Goal: Information Seeking & Learning: Learn about a topic

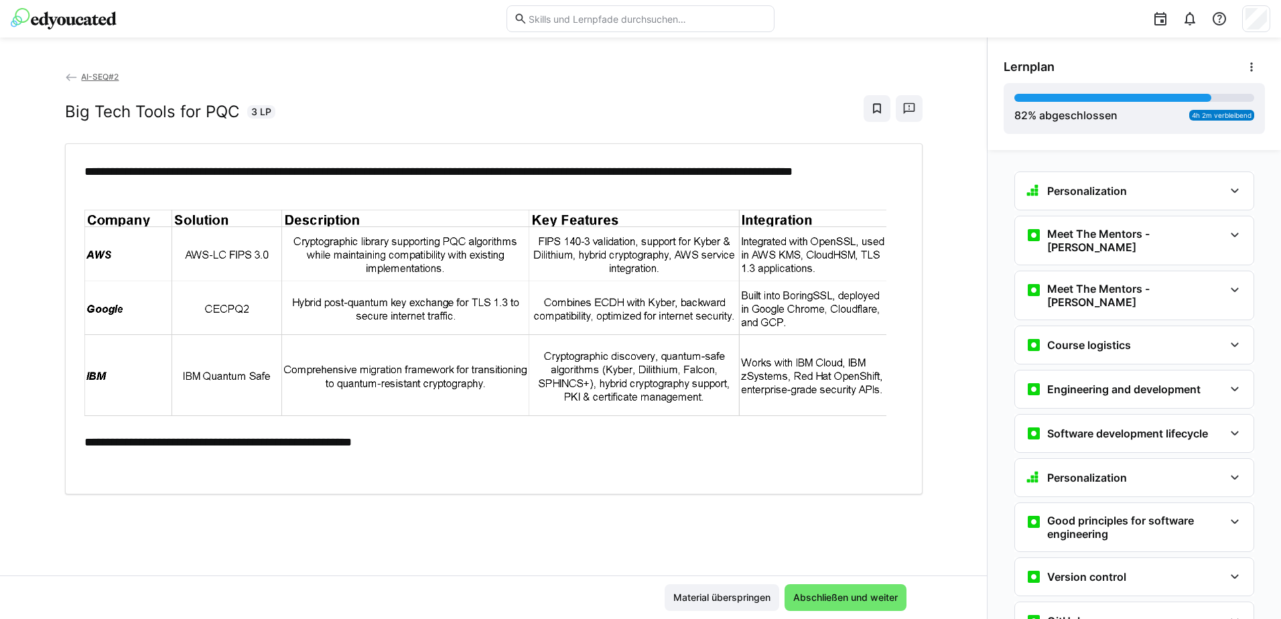
scroll to position [3678, 0]
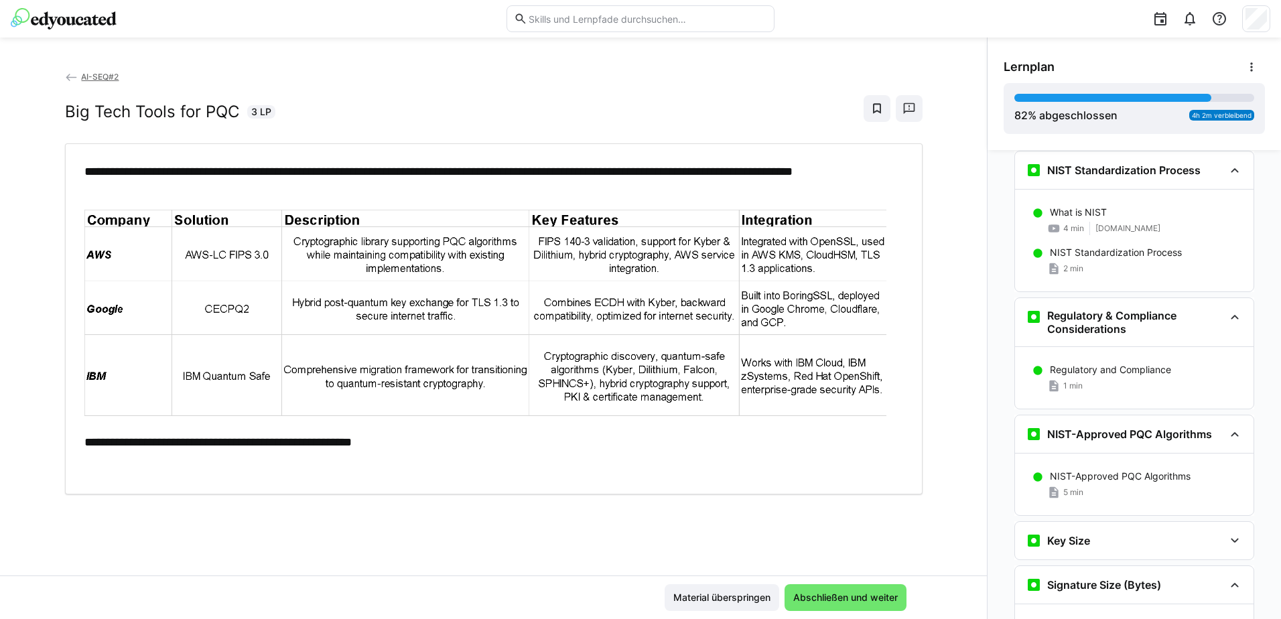
click at [377, 441] on p "**********" at bounding box center [493, 441] width 819 height 17
click at [867, 597] on span "Abschließen und weiter" at bounding box center [845, 597] width 109 height 13
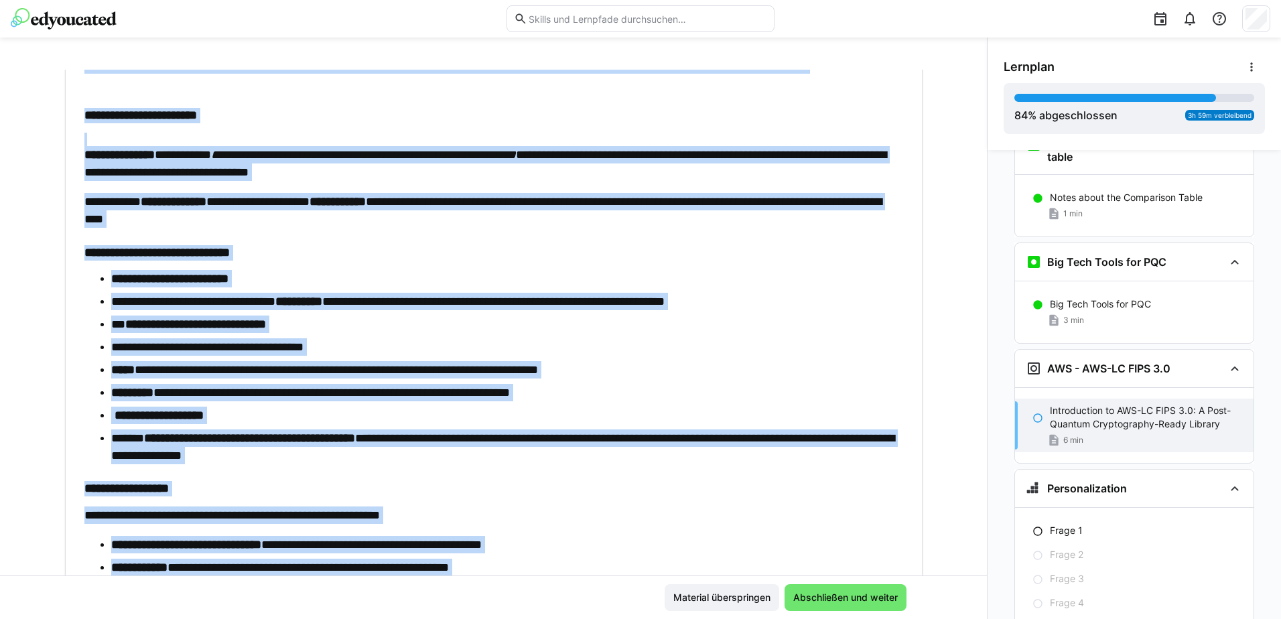
scroll to position [427, 0]
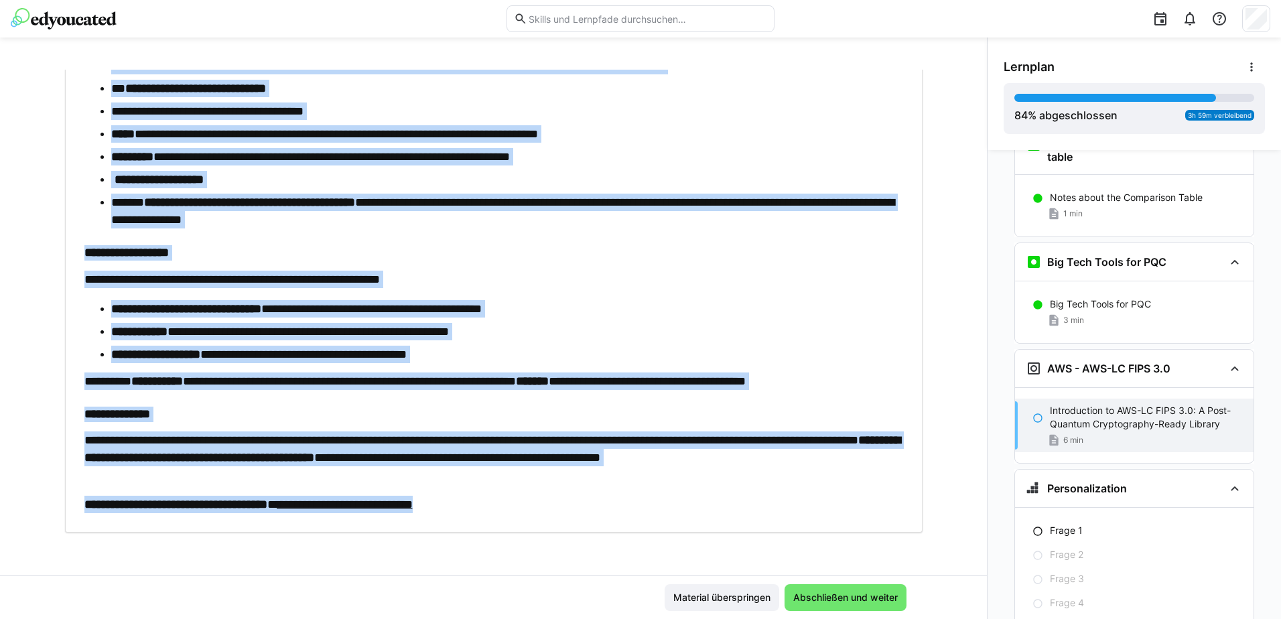
drag, startPoint x: 78, startPoint y: 143, endPoint x: 311, endPoint y: 600, distance: 512.6
click at [311, 600] on app-classroom-main-layout "**********" at bounding box center [493, 344] width 987 height 549
copy app-classroom-main-layout "**********"
click at [715, 314] on li "**********" at bounding box center [507, 308] width 792 height 17
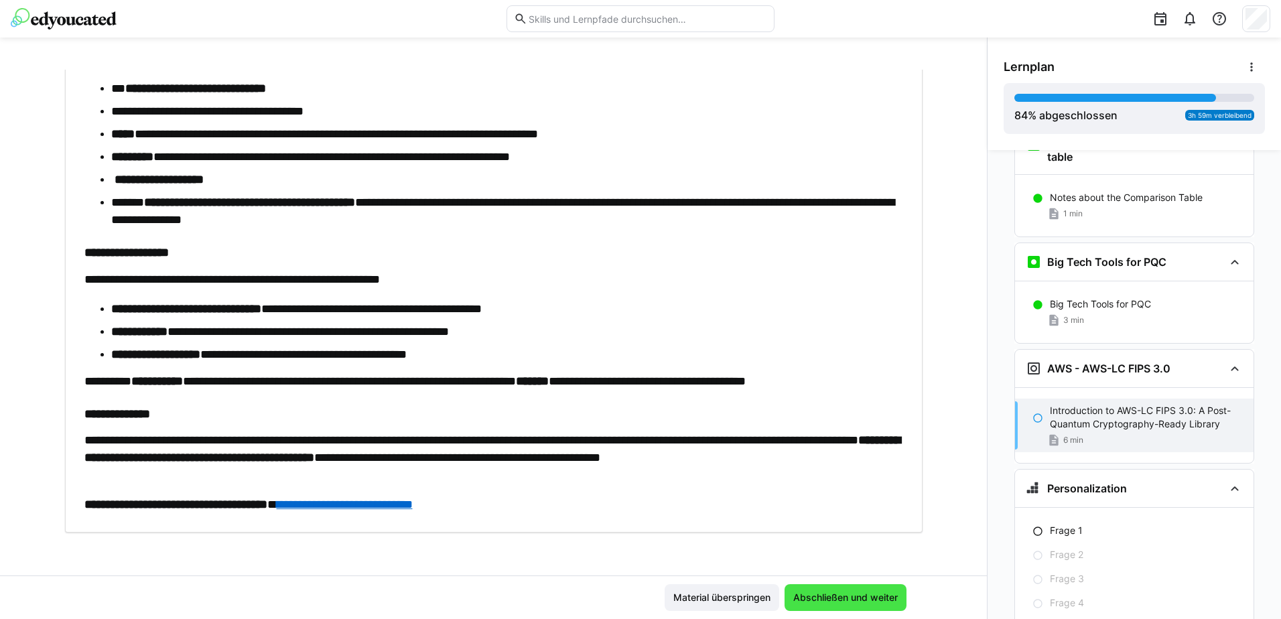
click at [858, 590] on span "Abschließen und weiter" at bounding box center [845, 597] width 122 height 27
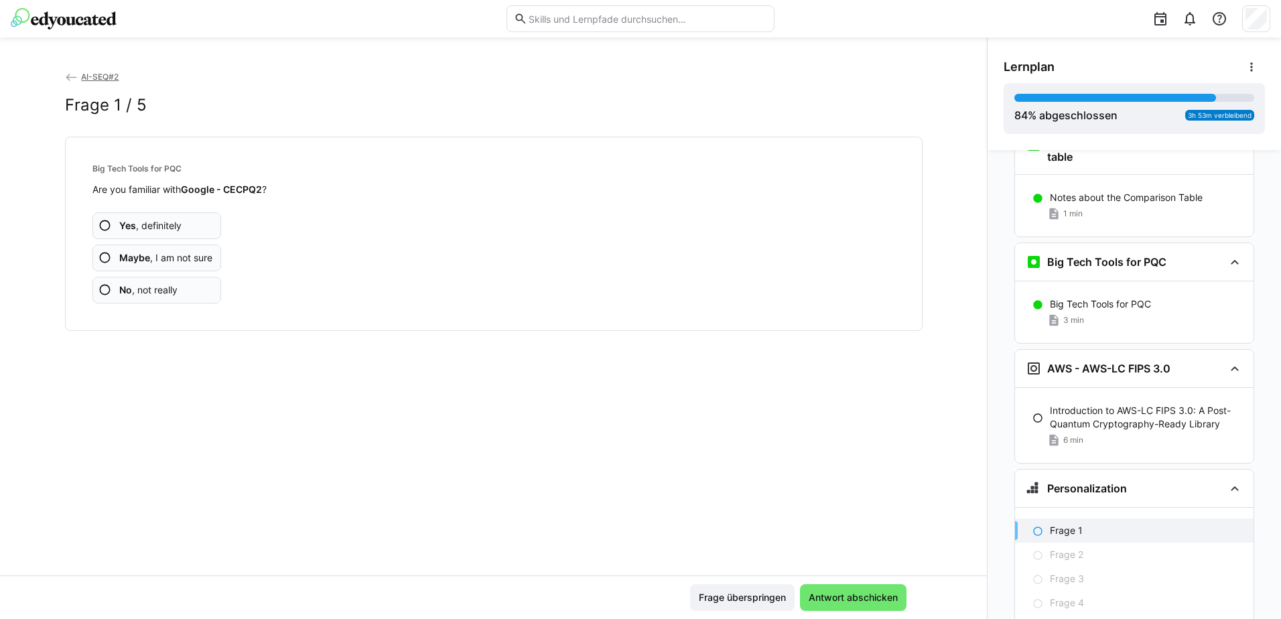
scroll to position [4557, 0]
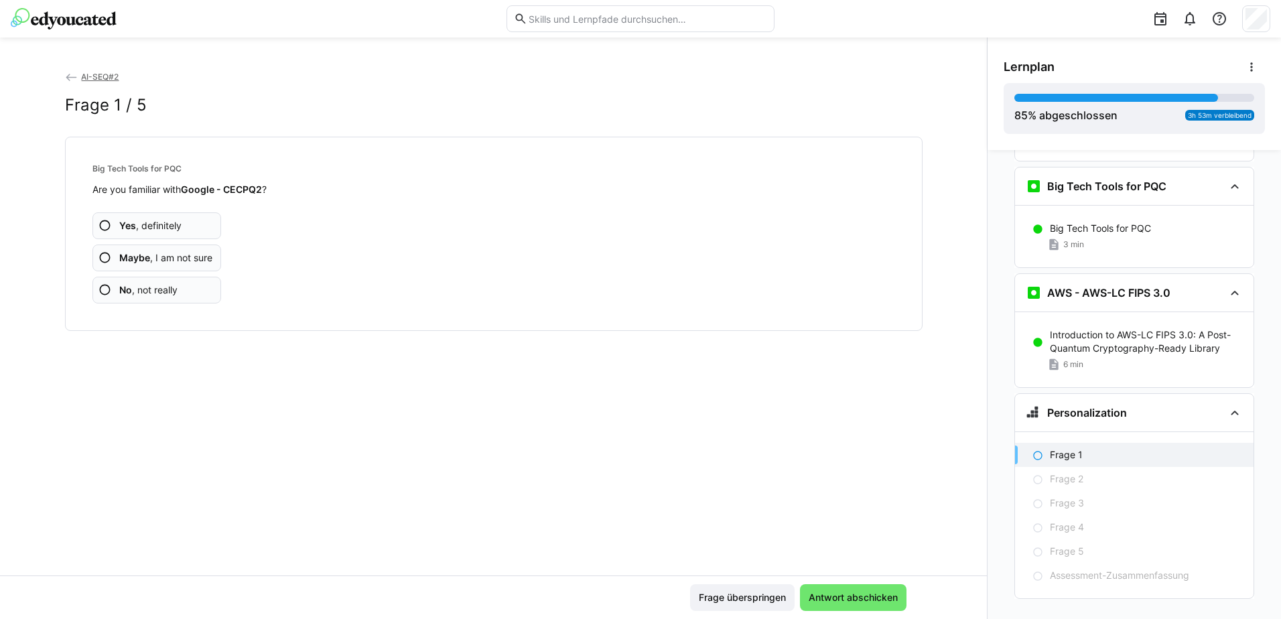
click at [147, 289] on span "No , not really" at bounding box center [148, 289] width 58 height 13
click at [191, 249] on app-assessment-question-radio "Maybe , I am not sure" at bounding box center [156, 258] width 129 height 27
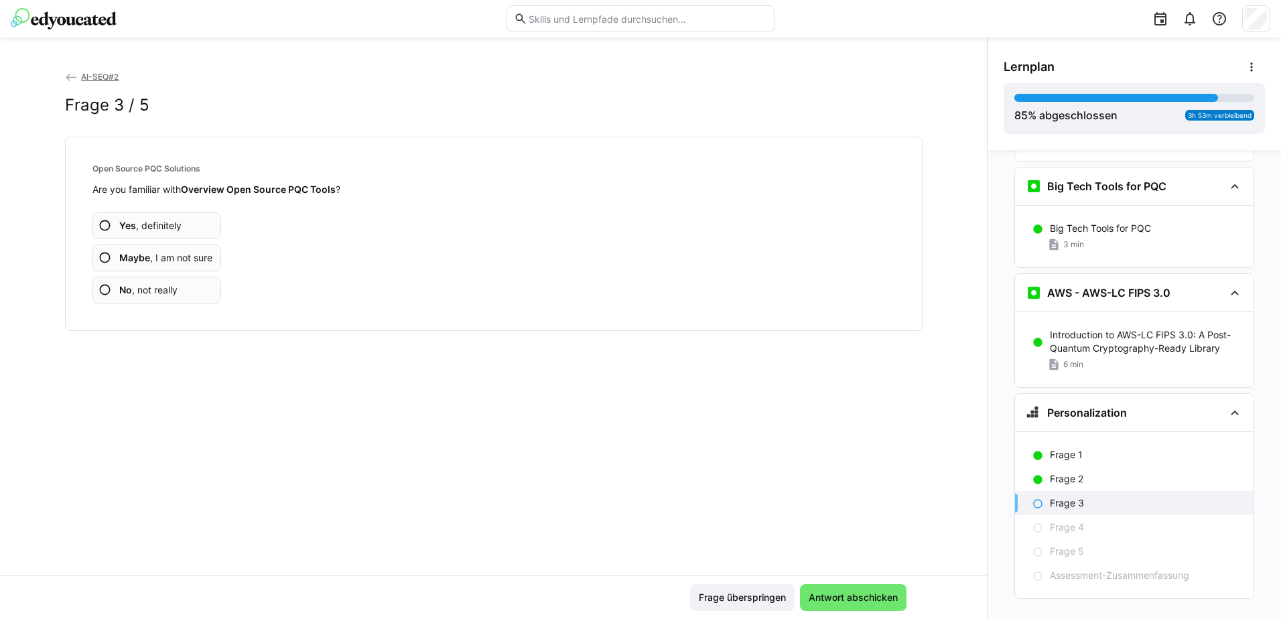
click at [119, 217] on app-assessment-question-radio "Yes , definitely" at bounding box center [156, 225] width 129 height 27
click at [168, 255] on span "Maybe , I am not sure" at bounding box center [165, 257] width 93 height 13
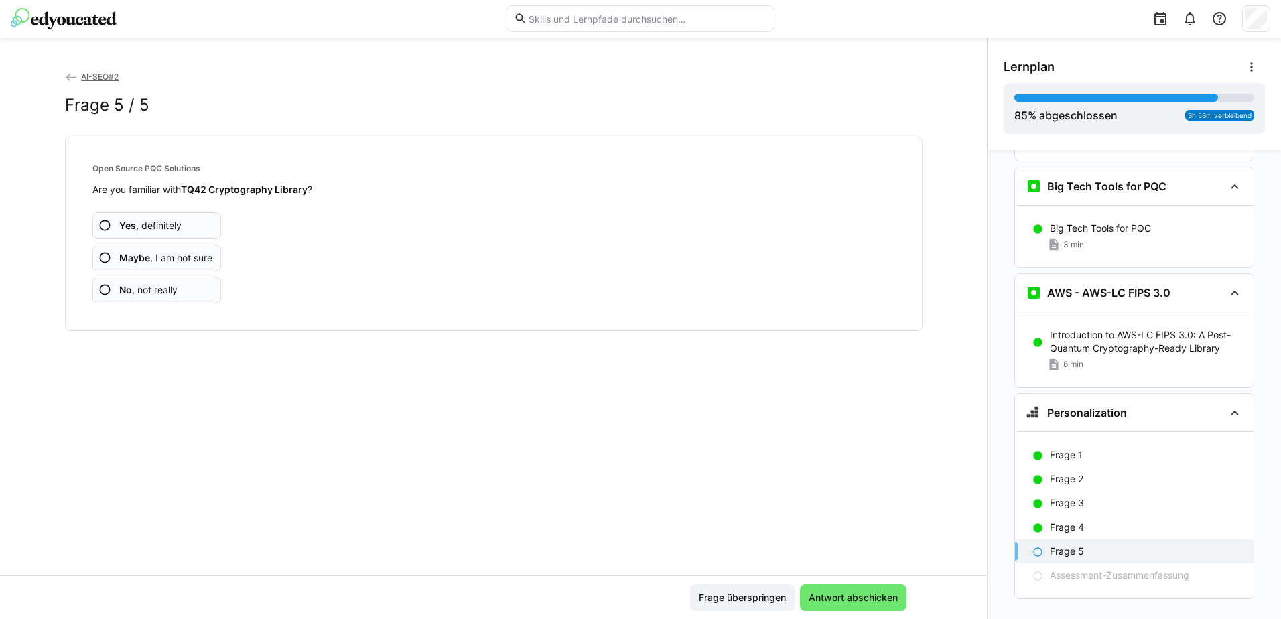
click at [182, 255] on span "Maybe , I am not sure" at bounding box center [165, 257] width 93 height 13
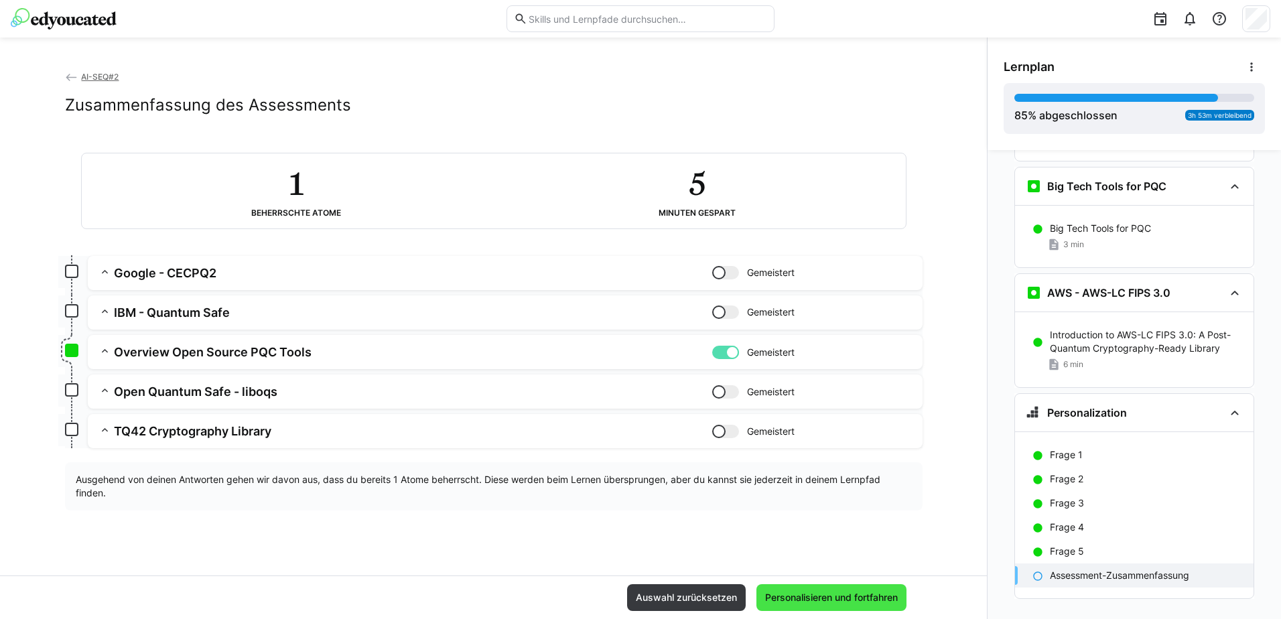
click at [862, 598] on span "Personalisieren und fortfahren" at bounding box center [831, 597] width 137 height 13
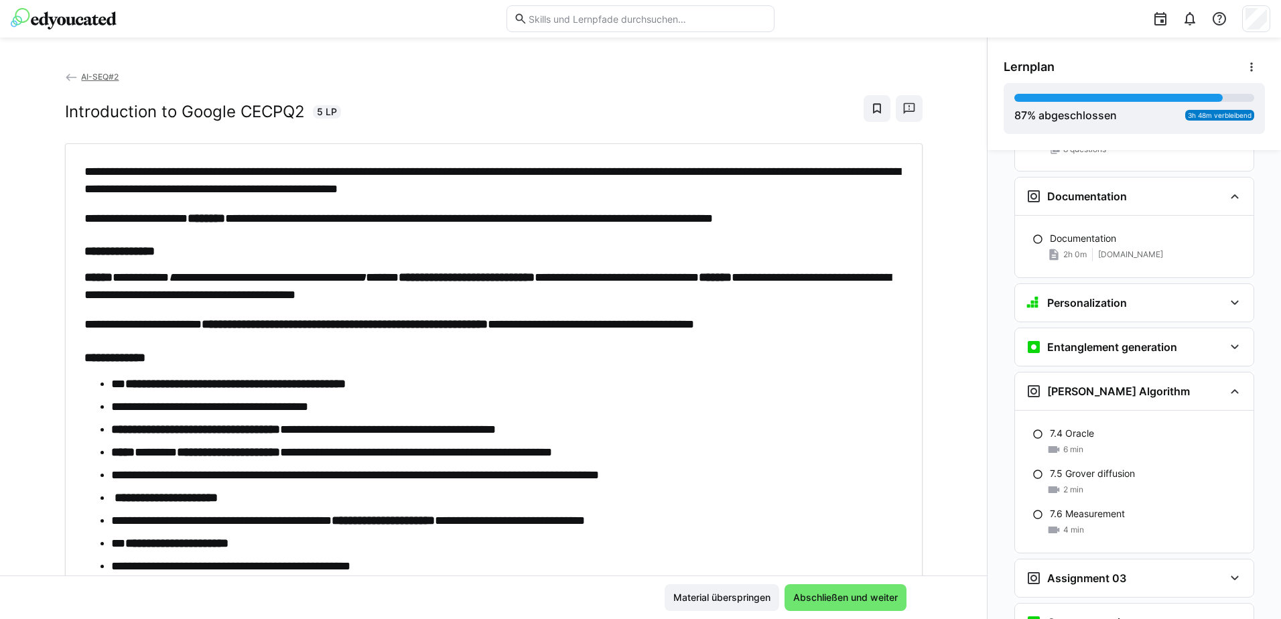
scroll to position [2260, 0]
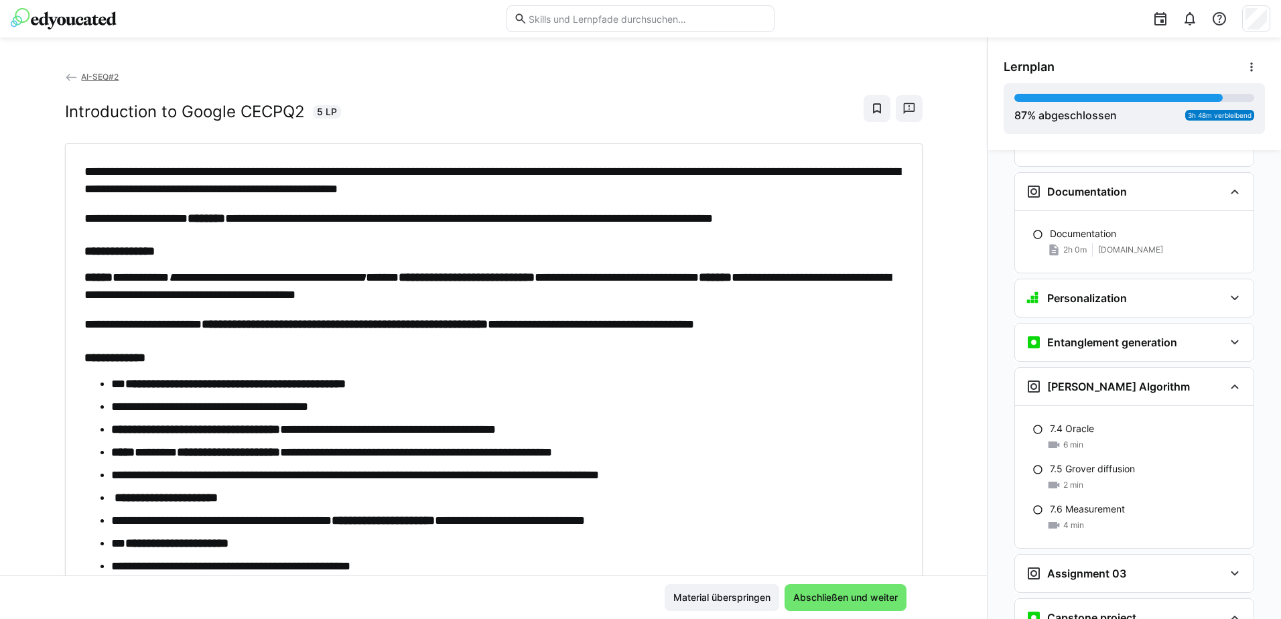
click at [1114, 422] on div "7.4 Oracle" at bounding box center [1146, 428] width 193 height 13
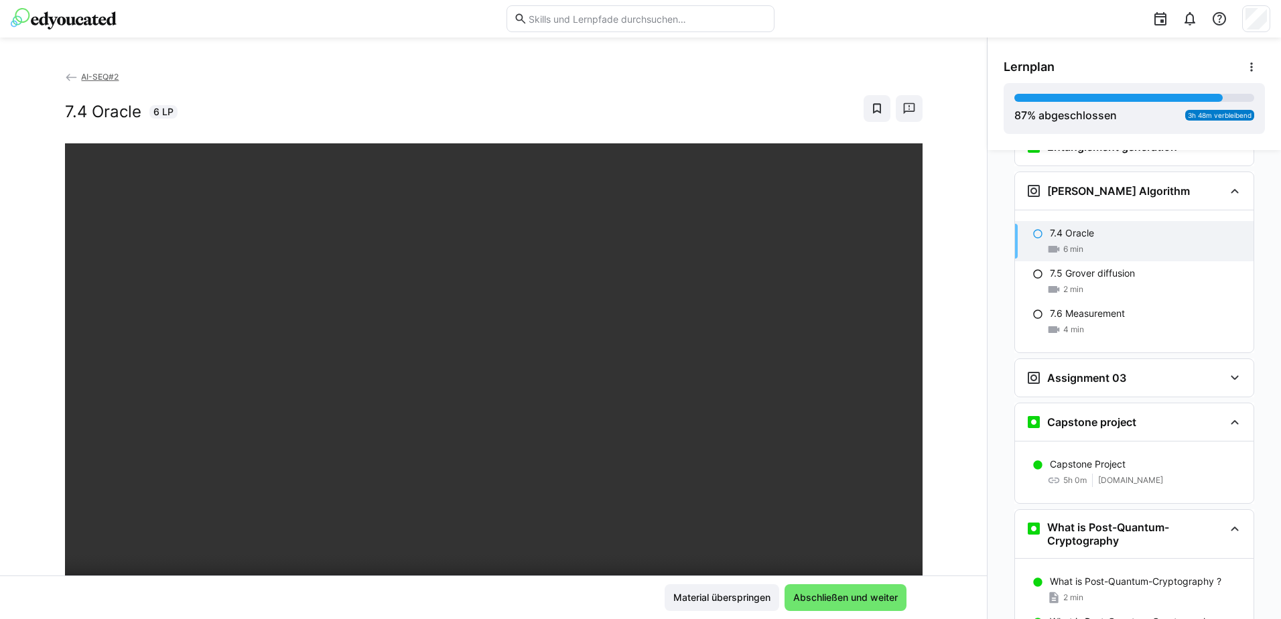
scroll to position [201, 0]
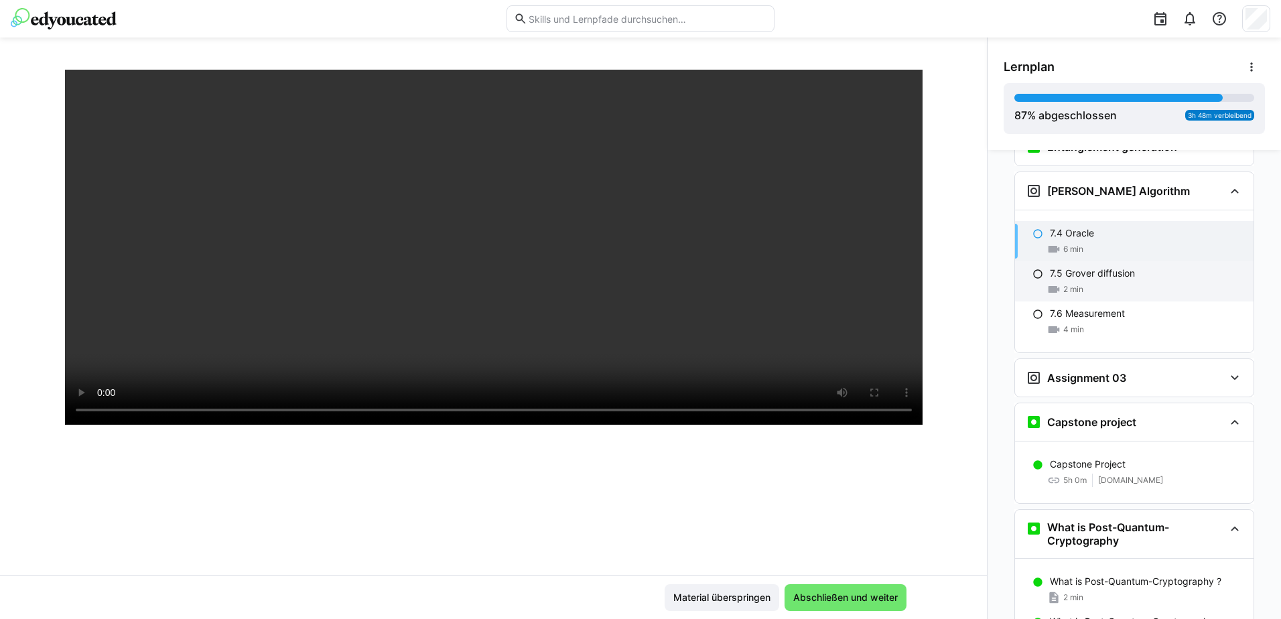
click at [1117, 283] on div "2 min" at bounding box center [1146, 289] width 193 height 13
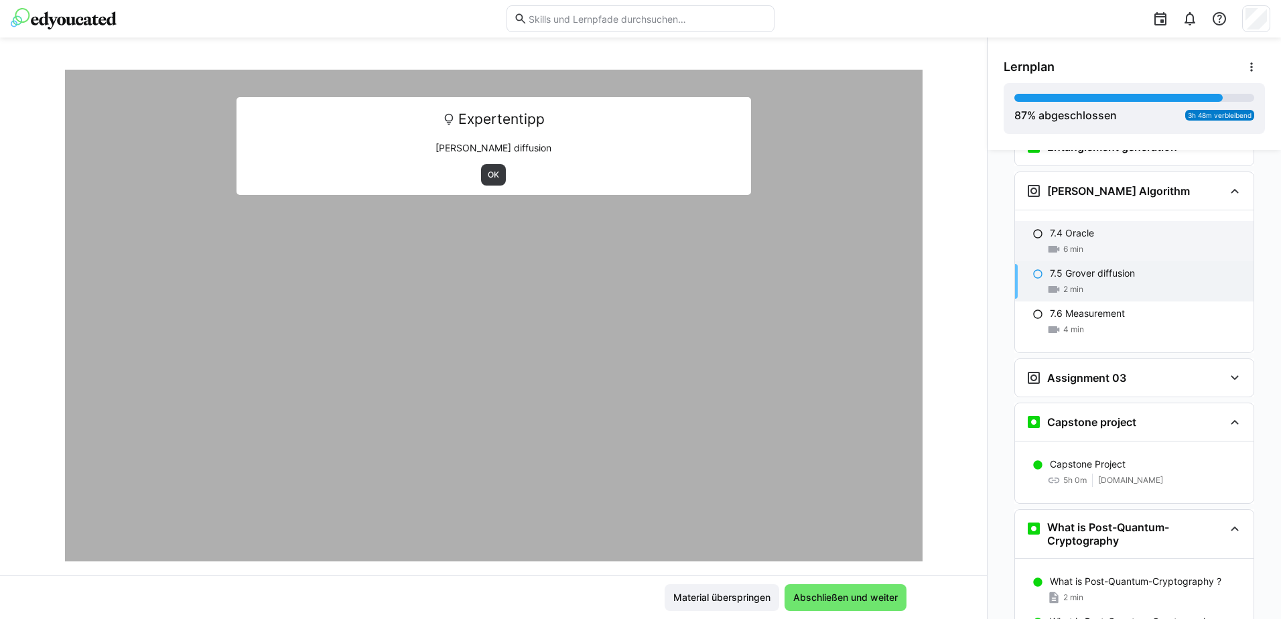
click at [1114, 243] on div "6 min" at bounding box center [1146, 249] width 193 height 13
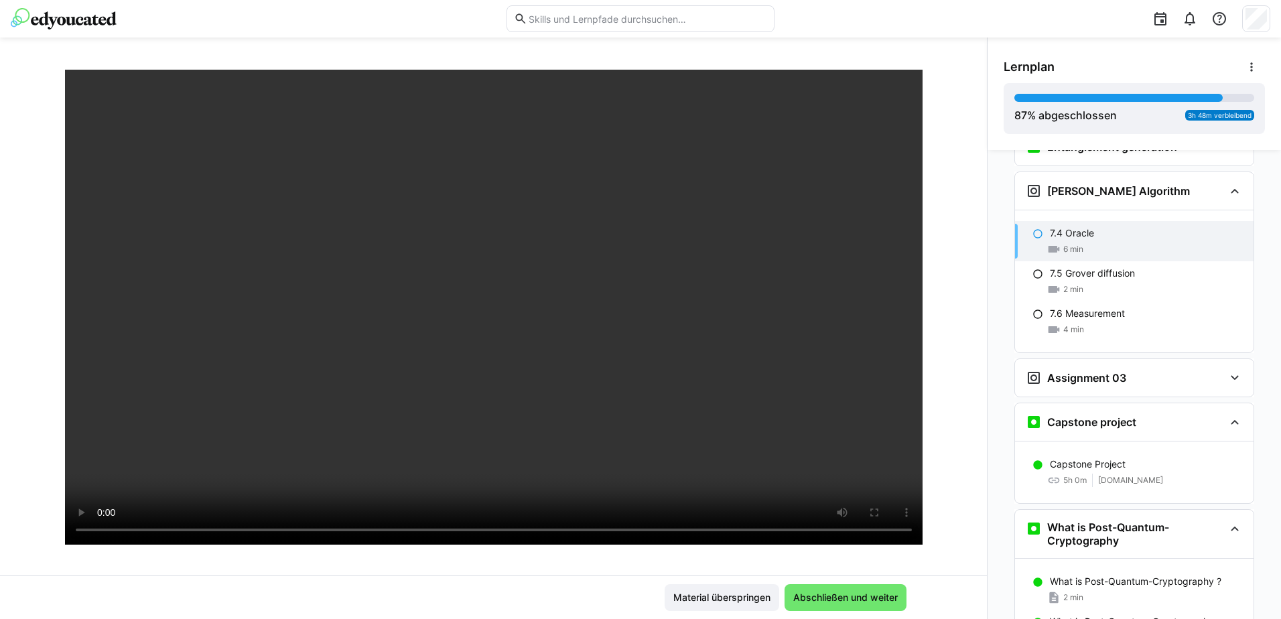
scroll to position [67, 0]
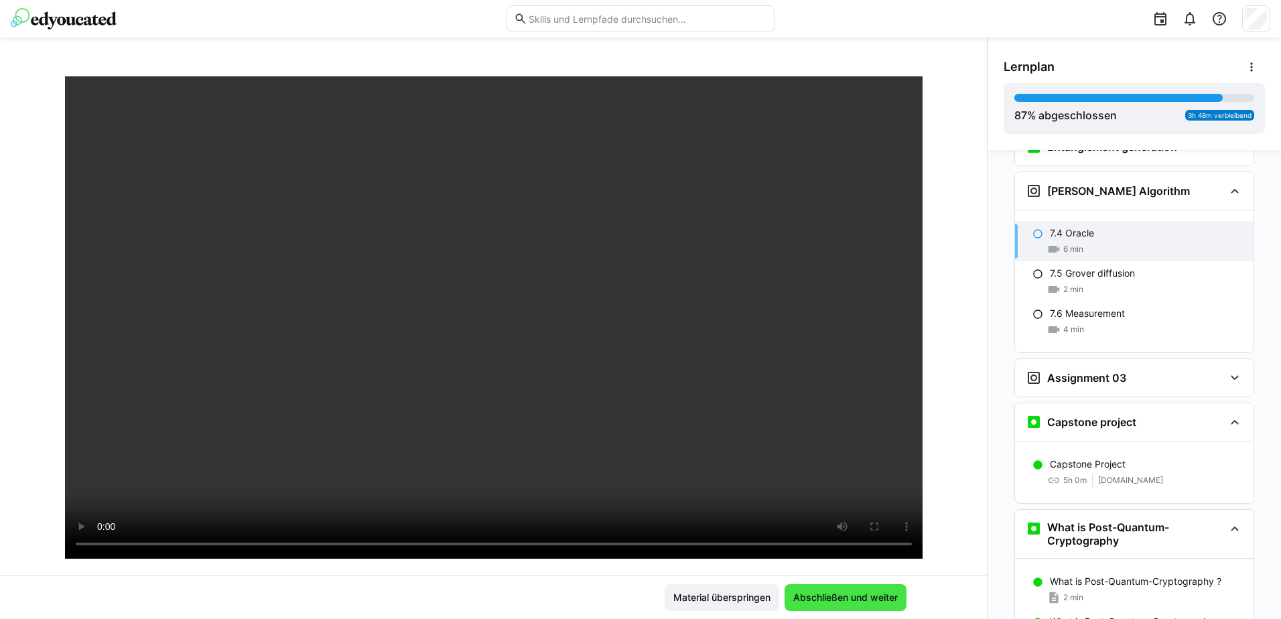
click at [821, 593] on span "Abschließen und weiter" at bounding box center [845, 597] width 109 height 13
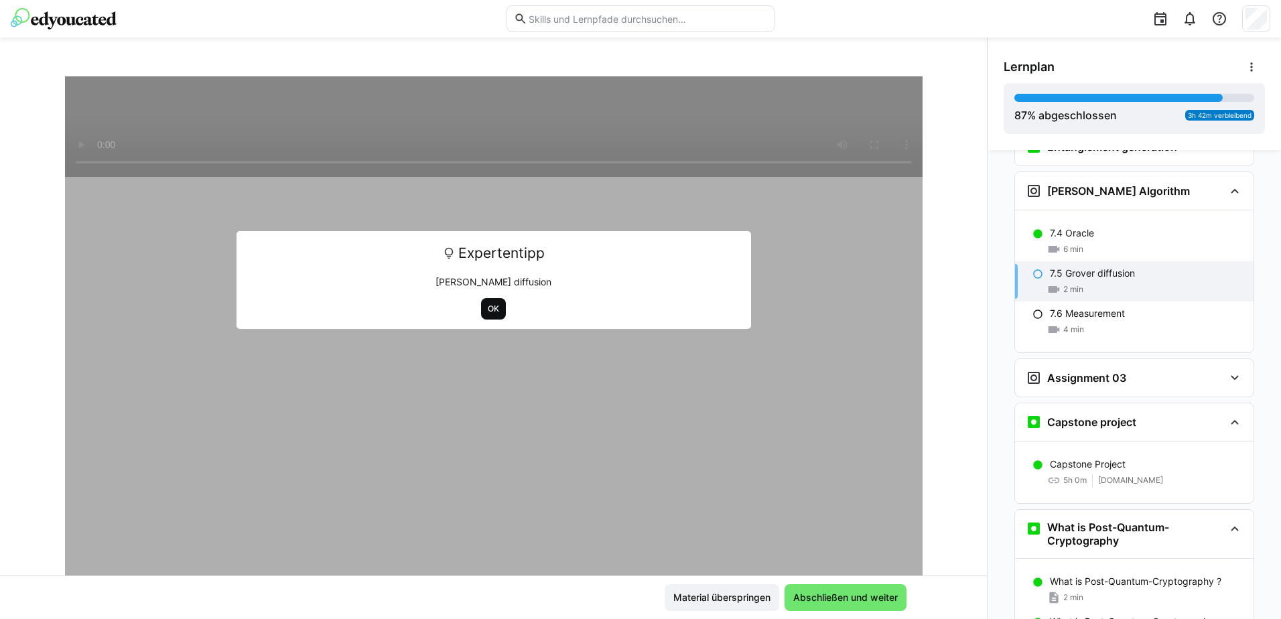
click at [486, 306] on span "OK" at bounding box center [493, 308] width 14 height 11
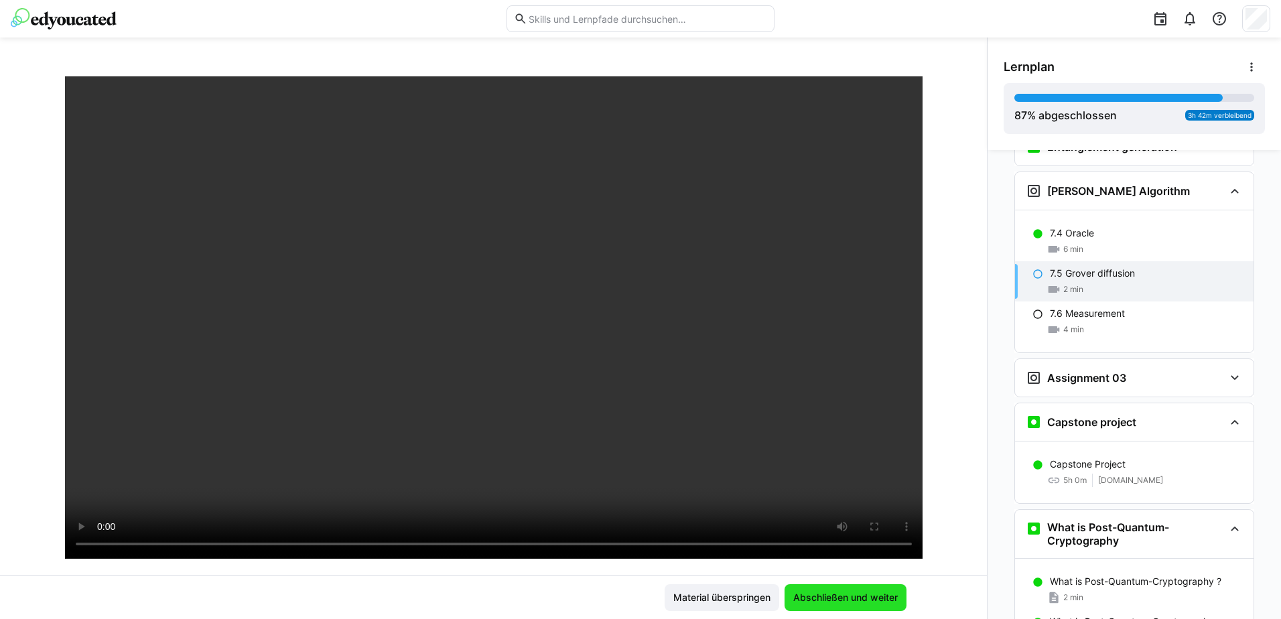
click at [843, 598] on span "Abschließen und weiter" at bounding box center [845, 597] width 109 height 13
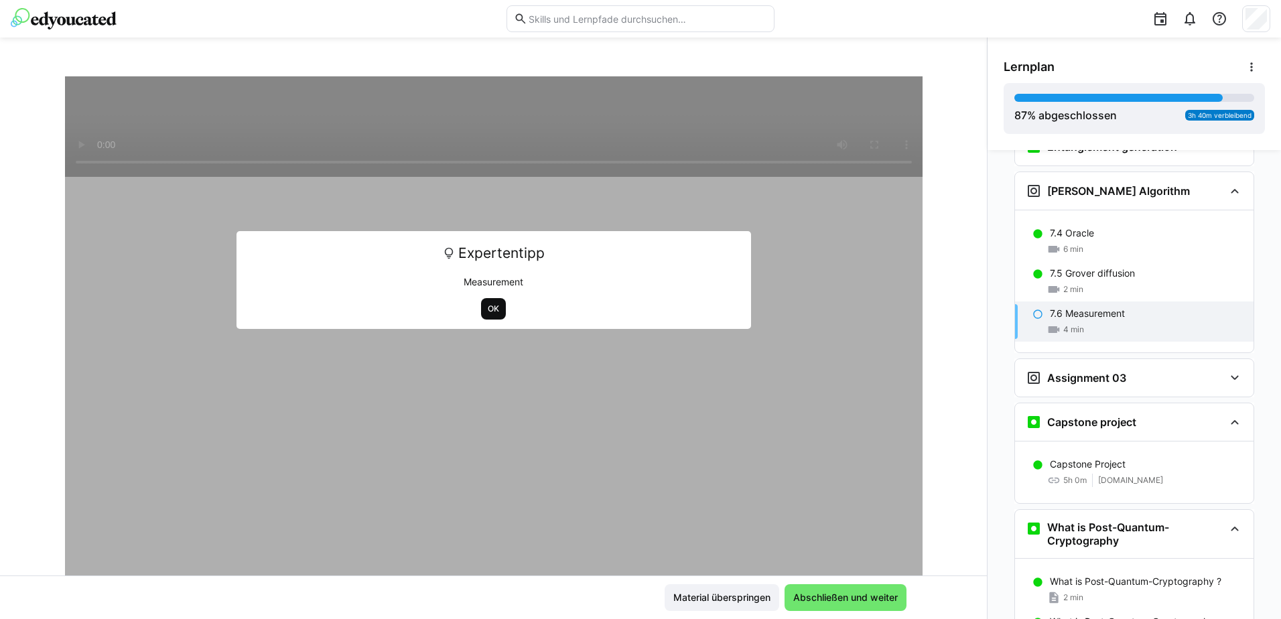
click at [488, 307] on span "OK" at bounding box center [493, 308] width 14 height 11
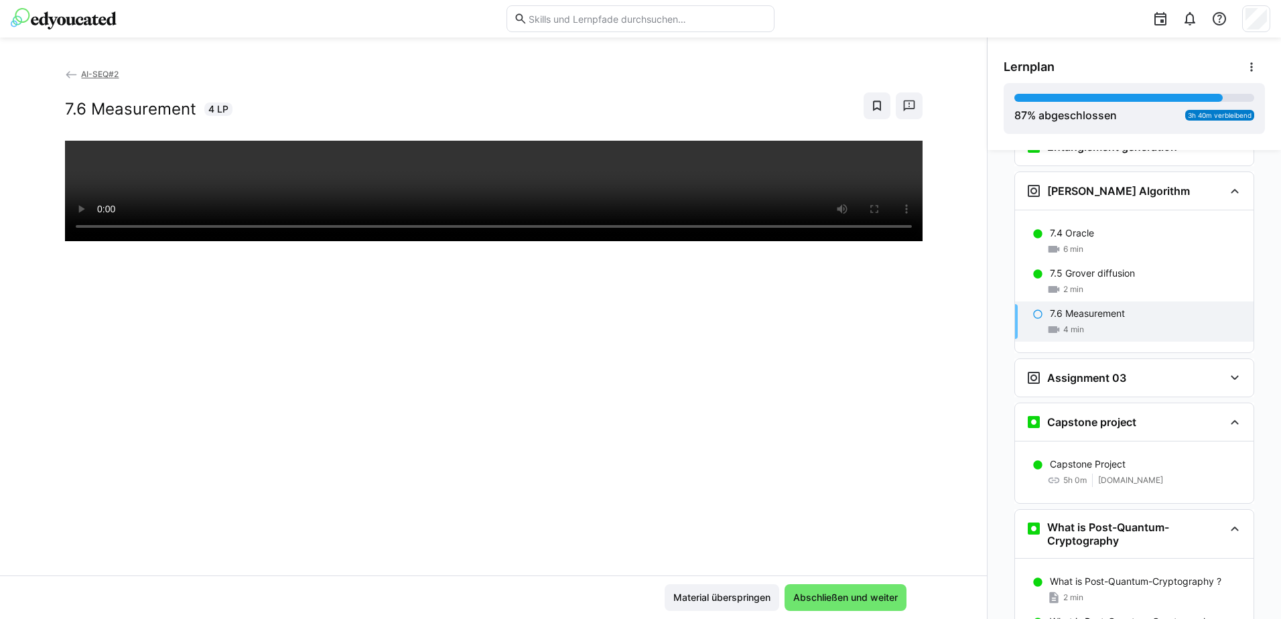
scroll to position [0, 0]
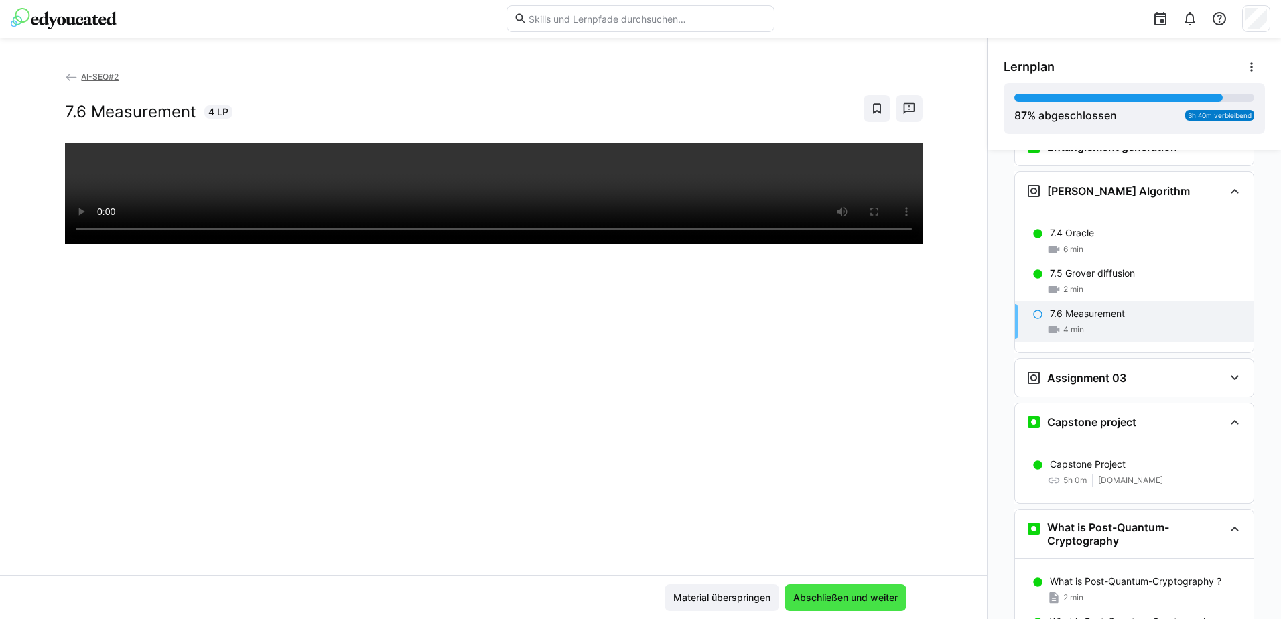
click at [824, 598] on span "Abschließen und weiter" at bounding box center [845, 597] width 109 height 13
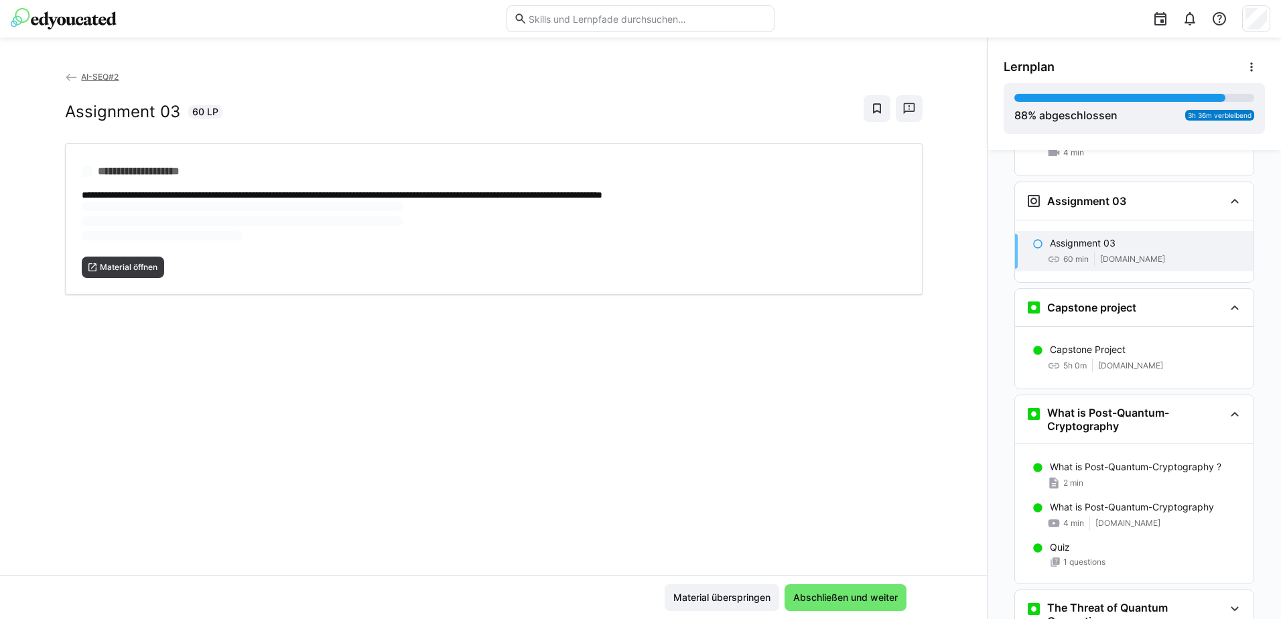
scroll to position [2643, 0]
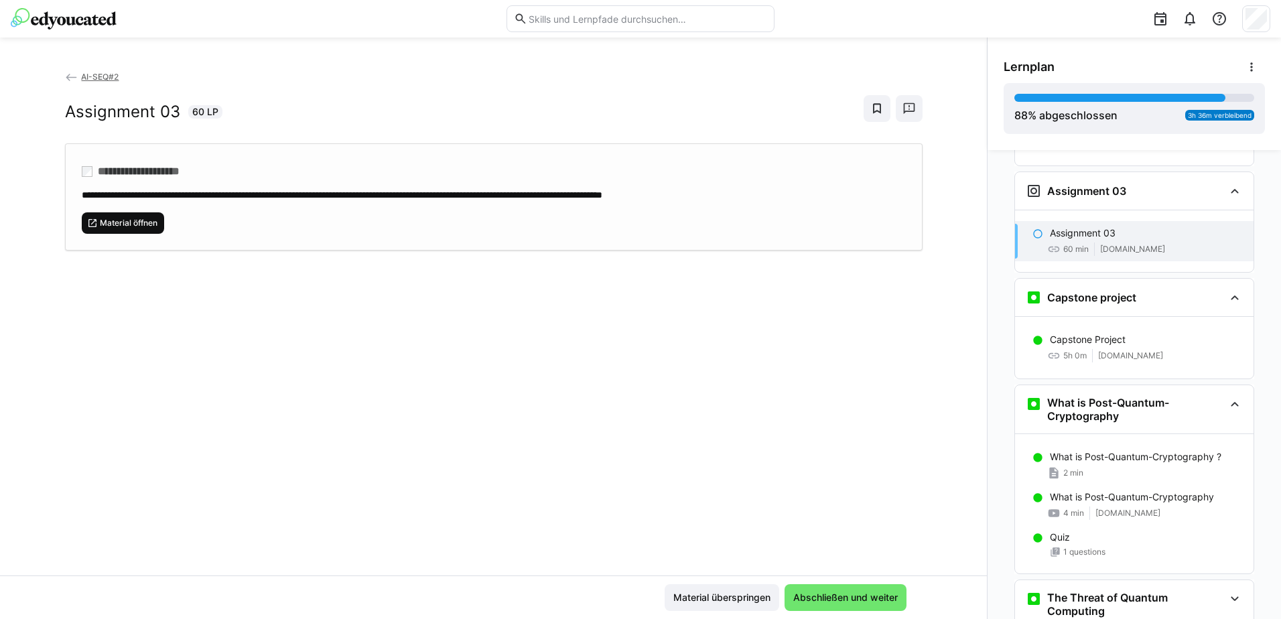
click at [131, 223] on span "Material öffnen" at bounding box center [128, 223] width 60 height 11
drag, startPoint x: 802, startPoint y: 192, endPoint x: 74, endPoint y: 194, distance: 727.5
click at [74, 194] on div "**********" at bounding box center [493, 196] width 857 height 107
click at [238, 154] on div "**********" at bounding box center [493, 196] width 857 height 107
drag, startPoint x: 70, startPoint y: 192, endPoint x: 784, endPoint y: 198, distance: 714.1
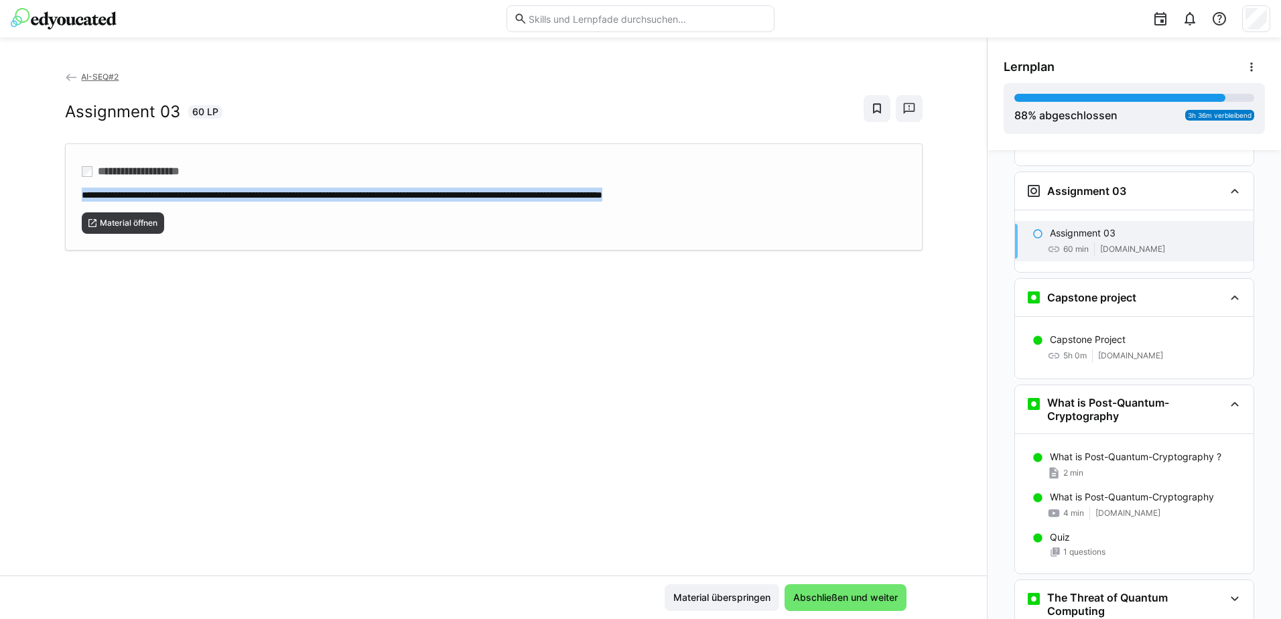
click at [784, 198] on div "**********" at bounding box center [493, 196] width 857 height 107
copy span "**********"
click at [846, 604] on span "Abschließen und weiter" at bounding box center [845, 597] width 122 height 27
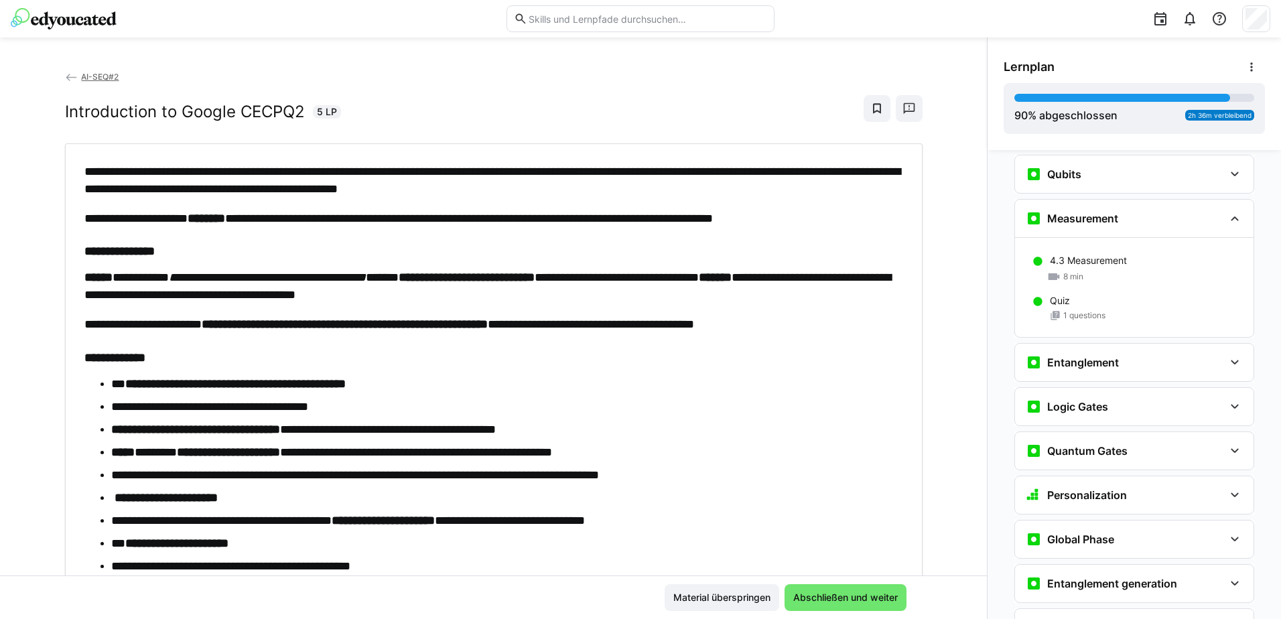
scroll to position [1659, 0]
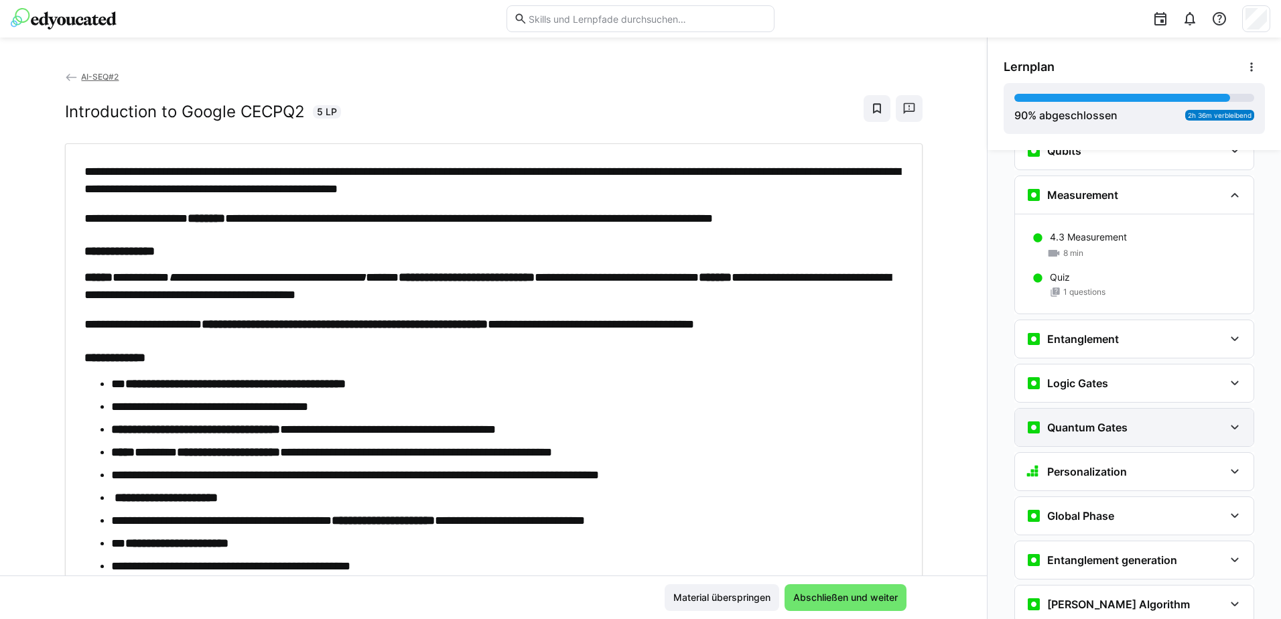
click at [1186, 419] on div "Quantum Gates" at bounding box center [1125, 427] width 198 height 16
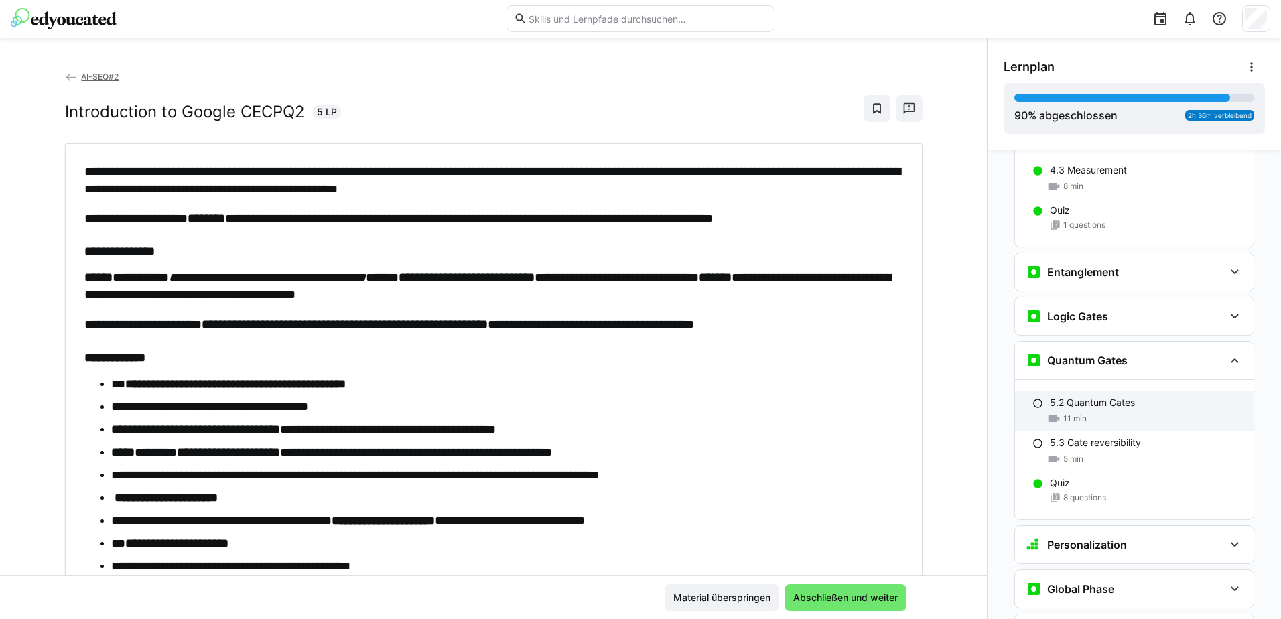
click at [1162, 391] on div "5.2 Quantum Gates 11 min" at bounding box center [1134, 411] width 238 height 40
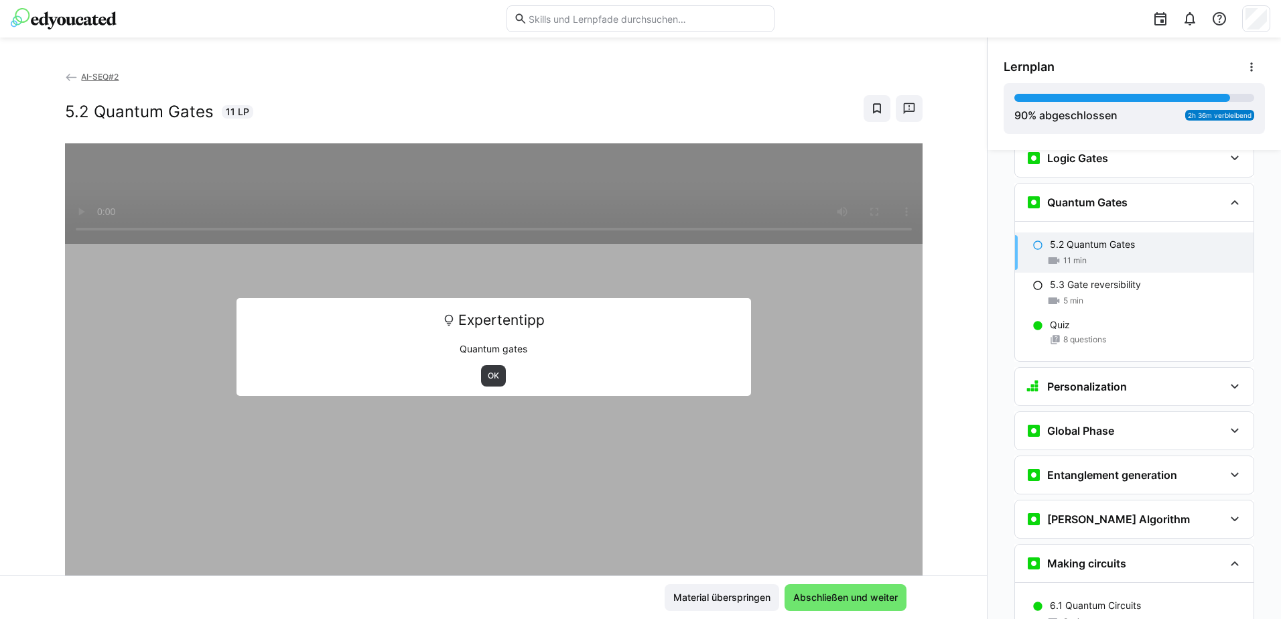
scroll to position [1896, 0]
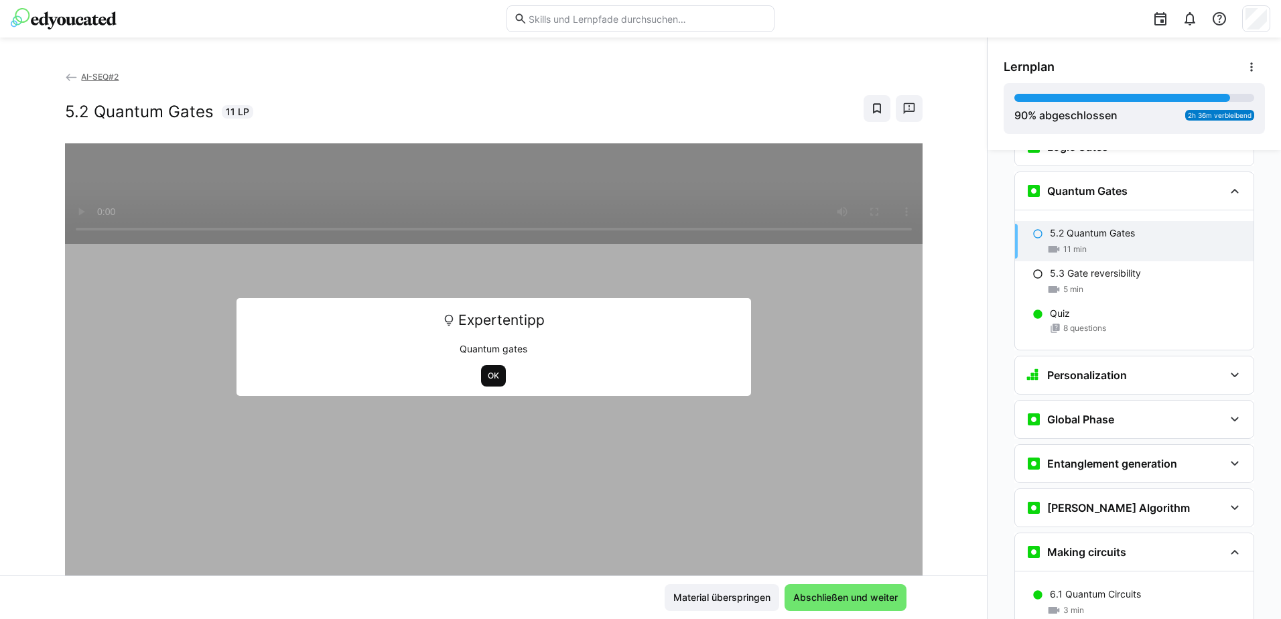
click at [490, 372] on span "OK" at bounding box center [493, 375] width 14 height 11
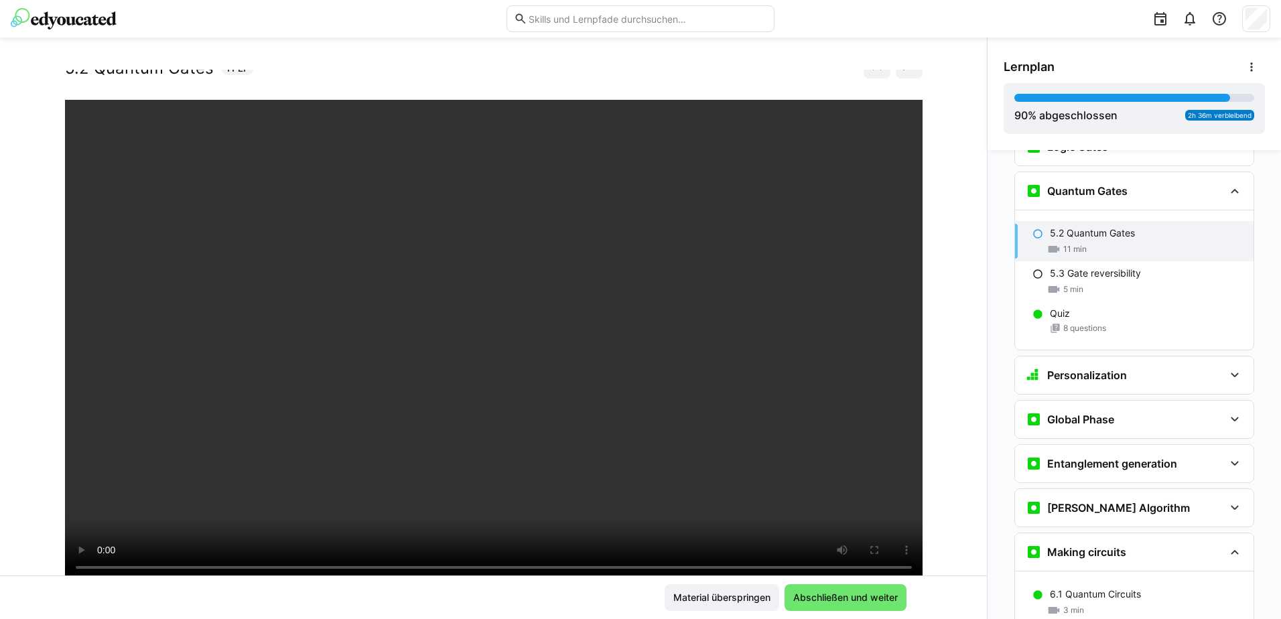
scroll to position [67, 0]
